Goal: Task Accomplishment & Management: Manage account settings

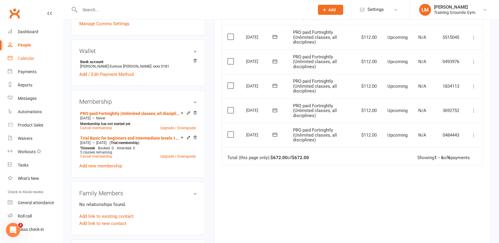
click at [23, 63] on link "Calendar" at bounding box center [35, 58] width 55 height 13
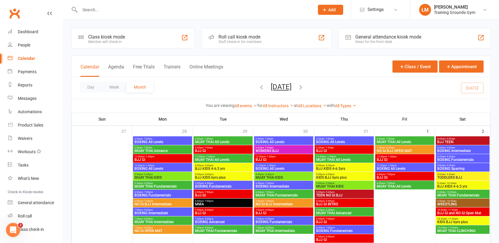
click at [469, 195] on span "MUAY THAI Fundamentals" at bounding box center [462, 196] width 51 height 4
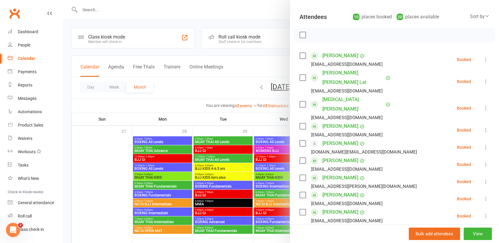
scroll to position [60, 0]
click at [299, 74] on label at bounding box center [302, 77] width 6 height 6
click at [98, 11] on div at bounding box center [281, 121] width 436 height 243
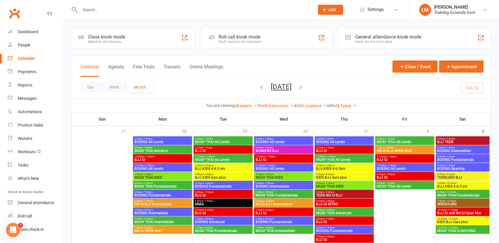
click at [91, 9] on input "text" at bounding box center [194, 10] width 232 height 8
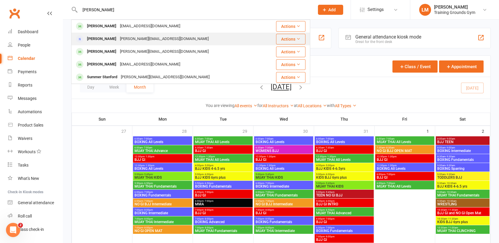
type input "[PERSON_NAME]"
click at [107, 37] on div "[PERSON_NAME]" at bounding box center [101, 39] width 33 height 9
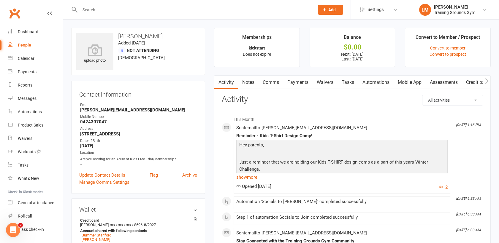
click at [413, 83] on link "Mobile App" at bounding box center [410, 83] width 32 height 14
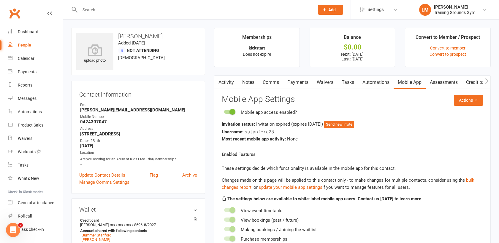
click at [226, 82] on link "Activity" at bounding box center [226, 83] width 24 height 14
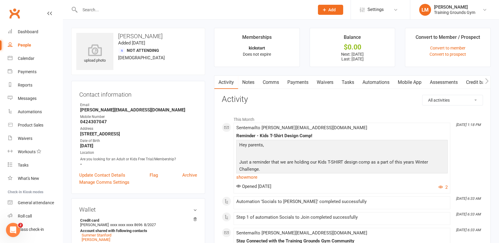
click at [401, 81] on link "Mobile App" at bounding box center [410, 83] width 32 height 14
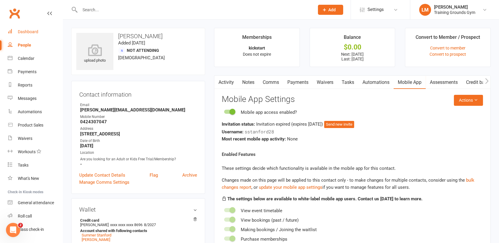
click at [31, 32] on div "Dashboard" at bounding box center [28, 31] width 20 height 5
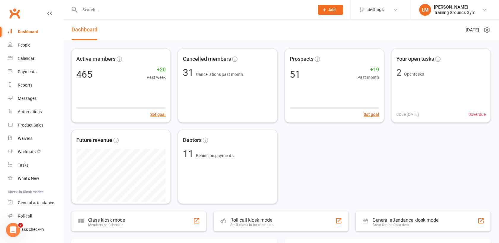
click at [99, 8] on input "text" at bounding box center [194, 10] width 232 height 8
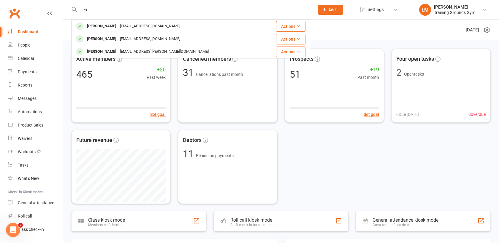
type input "c"
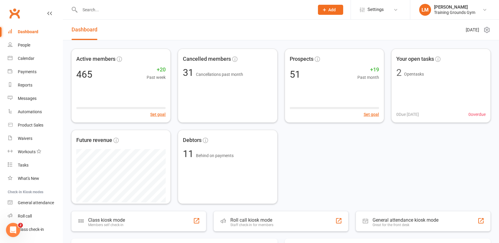
click at [86, 8] on input "text" at bounding box center [194, 10] width 232 height 8
paste input "[EMAIL_ADDRESS][DOMAIN_NAME]"
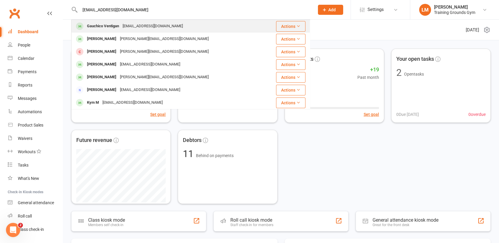
type input "[EMAIL_ADDRESS][DOMAIN_NAME]"
click at [91, 26] on div "Gauchico Ventigan" at bounding box center [103, 26] width 36 height 9
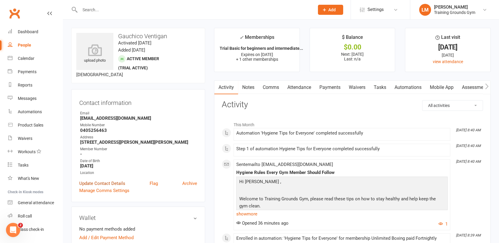
click at [112, 183] on link "Update Contact Details" at bounding box center [102, 183] width 46 height 7
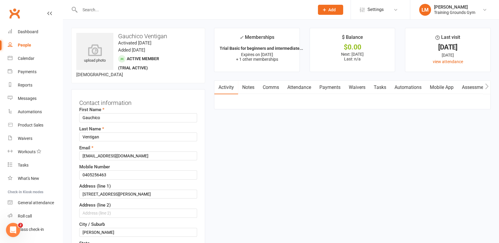
scroll to position [28, 0]
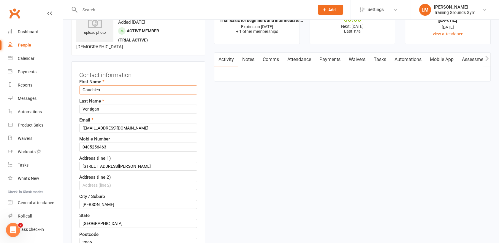
click at [82, 88] on input "Gauchico" at bounding box center [138, 89] width 118 height 9
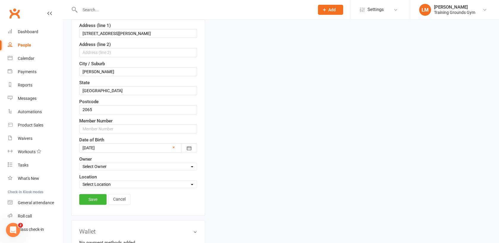
scroll to position [162, 0]
type input "[PERSON_NAME]"
click at [92, 200] on link "Save" at bounding box center [92, 198] width 27 height 11
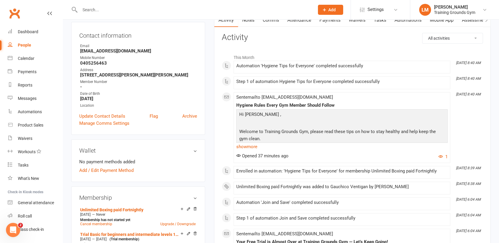
scroll to position [0, 0]
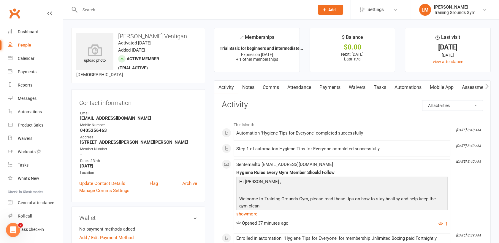
click at [446, 87] on link "Mobile App" at bounding box center [442, 88] width 32 height 14
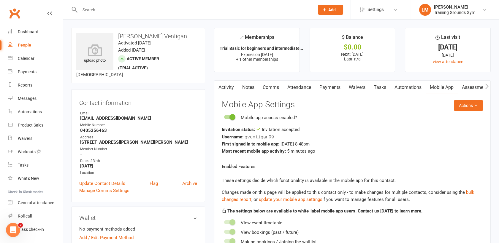
click at [336, 88] on link "Payments" at bounding box center [329, 88] width 29 height 14
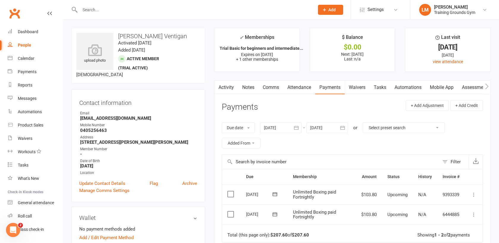
click at [343, 128] on icon "button" at bounding box center [343, 128] width 6 height 6
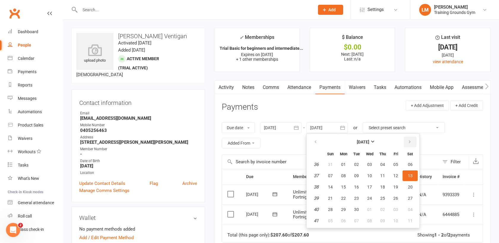
click at [412, 139] on button "button" at bounding box center [410, 142] width 13 height 11
click at [411, 165] on span "06" at bounding box center [410, 164] width 5 height 5
type input "[DATE]"
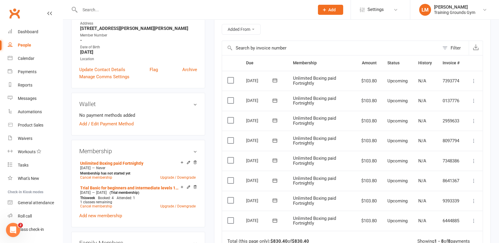
scroll to position [115, 0]
click at [472, 218] on icon at bounding box center [474, 221] width 6 height 6
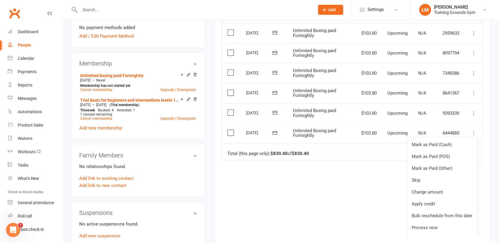
scroll to position [203, 0]
click at [425, 195] on link "Change amount" at bounding box center [442, 191] width 70 height 12
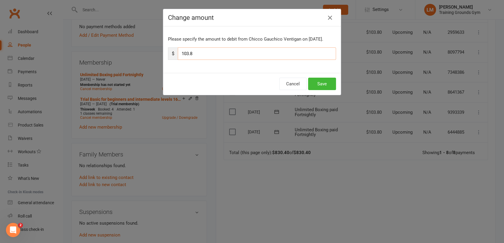
drag, startPoint x: 203, startPoint y: 51, endPoint x: 171, endPoint y: 49, distance: 32.1
click at [171, 49] on div "$ 103.8" at bounding box center [252, 53] width 168 height 12
type input "98.00"
click at [317, 85] on button "Save" at bounding box center [322, 84] width 28 height 12
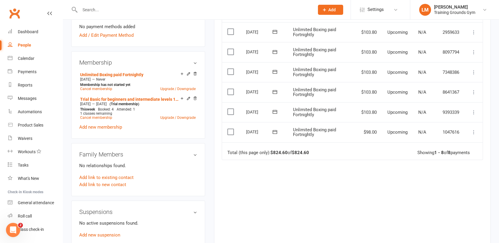
click at [97, 6] on input "text" at bounding box center [194, 10] width 232 height 8
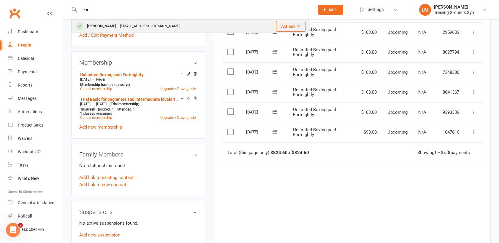
type input "euri"
click at [109, 25] on div "[PERSON_NAME]" at bounding box center [101, 26] width 33 height 9
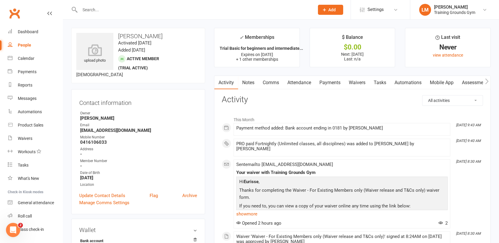
click at [328, 78] on link "Payments" at bounding box center [329, 83] width 29 height 14
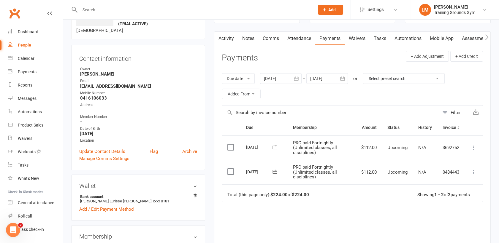
scroll to position [51, 0]
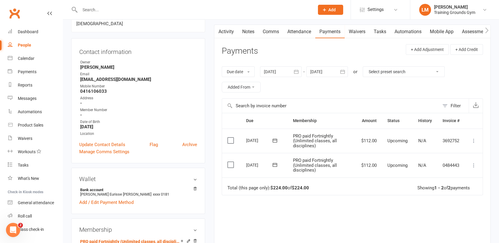
click at [472, 168] on button at bounding box center [473, 165] width 7 height 7
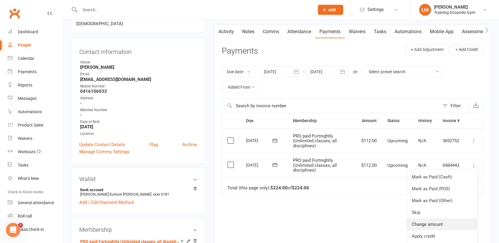
click at [458, 224] on link "Change amount" at bounding box center [442, 225] width 70 height 12
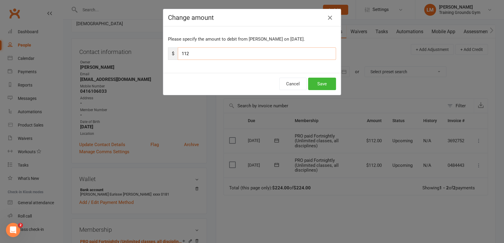
drag, startPoint x: 188, startPoint y: 55, endPoint x: 171, endPoint y: 55, distance: 17.2
click at [171, 55] on div "$ 112" at bounding box center [252, 53] width 168 height 12
type input "107.00"
click at [332, 86] on button "Save" at bounding box center [322, 84] width 28 height 12
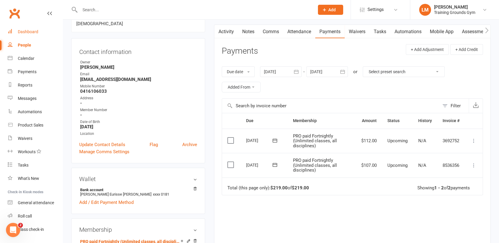
click at [33, 30] on div "Dashboard" at bounding box center [28, 31] width 20 height 5
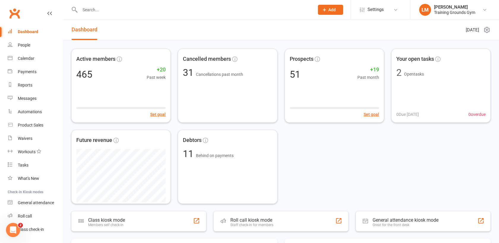
click at [108, 10] on input "text" at bounding box center [194, 10] width 232 height 8
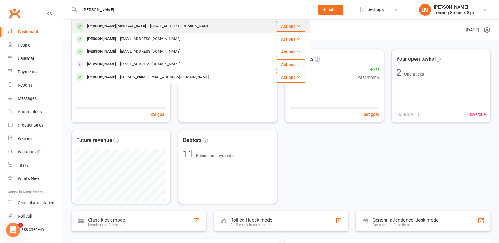
type input "[PERSON_NAME]"
click at [119, 23] on div "[PERSON_NAME][MEDICAL_DATA]" at bounding box center [116, 26] width 63 height 9
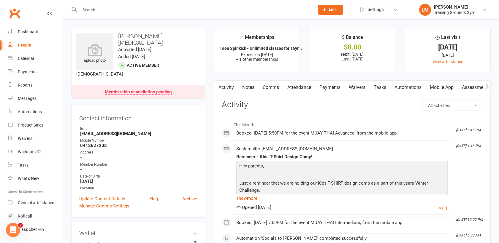
click at [334, 85] on link "Payments" at bounding box center [329, 88] width 29 height 14
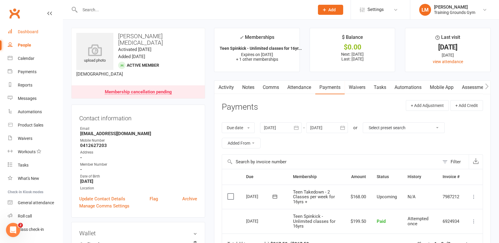
click at [30, 27] on link "Dashboard" at bounding box center [35, 31] width 55 height 13
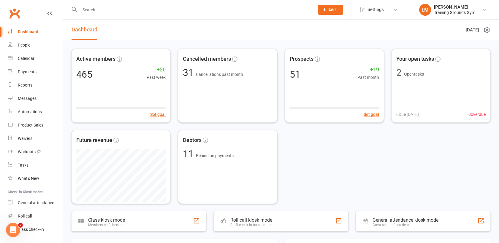
click at [94, 12] on input "text" at bounding box center [194, 10] width 232 height 8
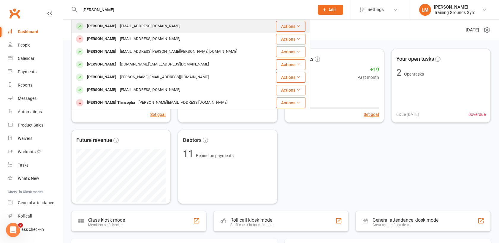
type input "[PERSON_NAME]"
click at [101, 27] on div "[PERSON_NAME]" at bounding box center [101, 26] width 33 height 9
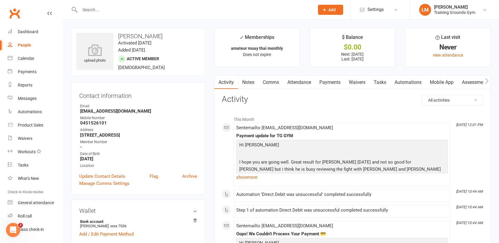
click at [329, 77] on link "Payments" at bounding box center [329, 83] width 29 height 14
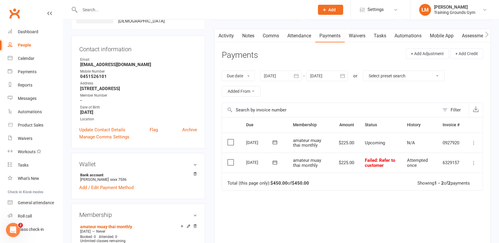
scroll to position [58, 0]
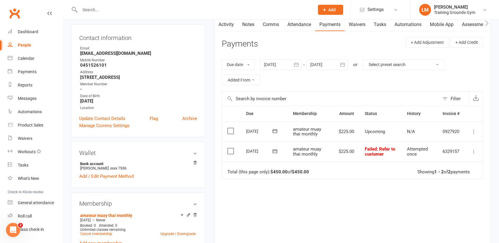
click at [473, 129] on icon at bounding box center [474, 132] width 6 height 6
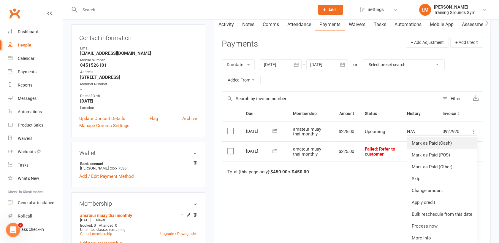
click at [461, 146] on link "Mark as Paid (Cash)" at bounding box center [442, 143] width 70 height 12
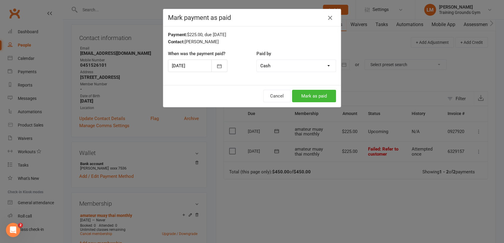
click at [328, 17] on icon "button" at bounding box center [329, 17] width 7 height 7
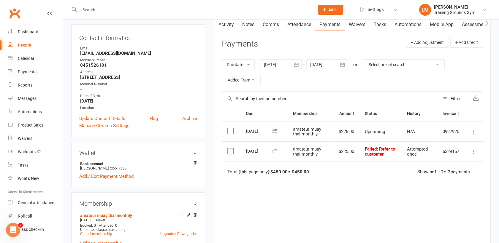
click at [473, 152] on icon at bounding box center [474, 152] width 6 height 6
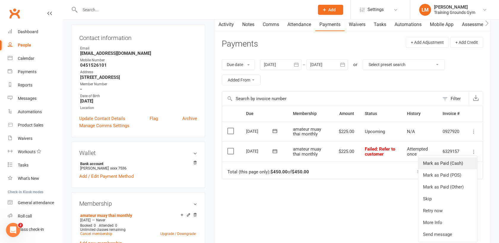
click at [467, 165] on link "Mark as Paid (Cash)" at bounding box center [447, 164] width 59 height 12
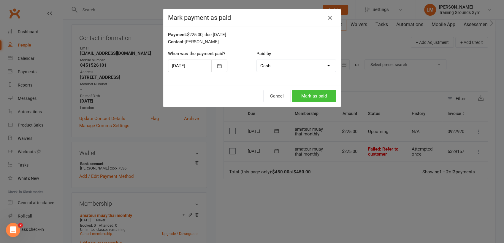
click at [317, 96] on button "Mark as paid" at bounding box center [314, 96] width 44 height 12
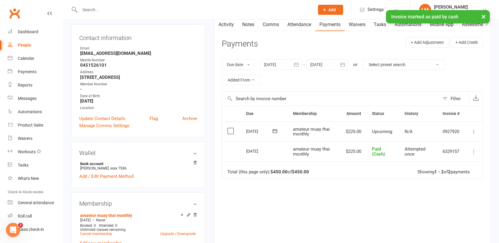
click at [473, 131] on icon at bounding box center [474, 132] width 6 height 6
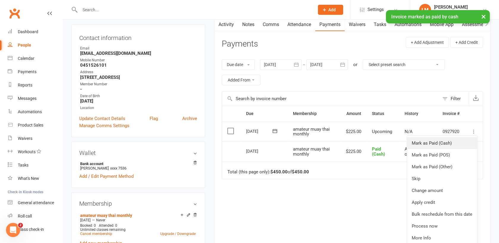
click at [443, 141] on link "Mark as Paid (Cash)" at bounding box center [442, 143] width 70 height 12
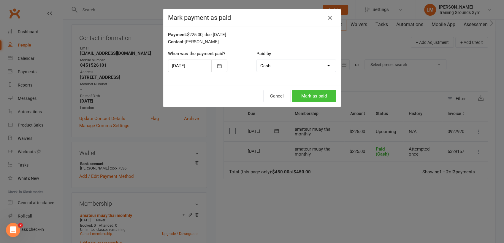
click at [315, 94] on button "Mark as paid" at bounding box center [314, 96] width 44 height 12
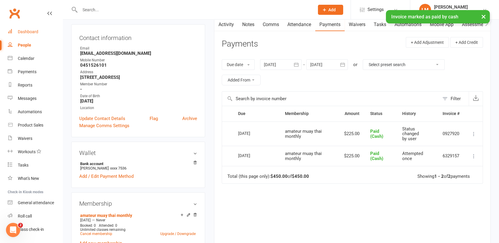
click at [17, 30] on link "Dashboard" at bounding box center [35, 31] width 55 height 13
